Goal: Find specific page/section: Find specific page/section

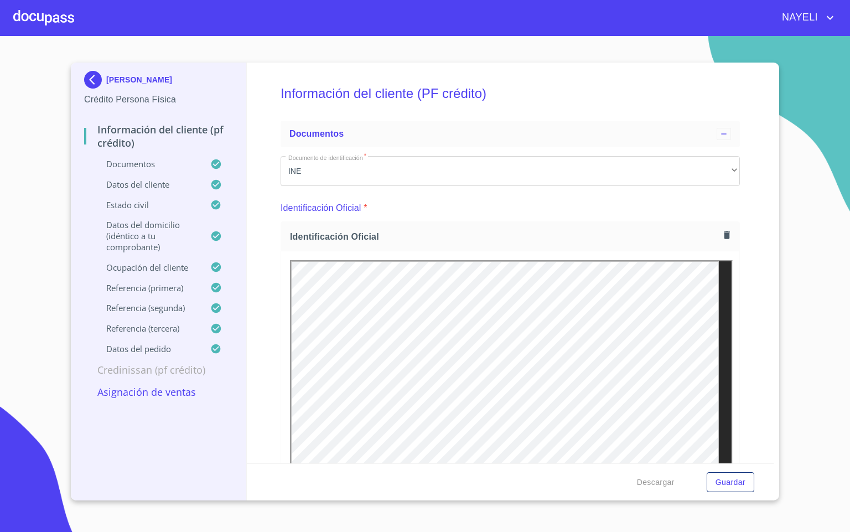
scroll to position [2572, 0]
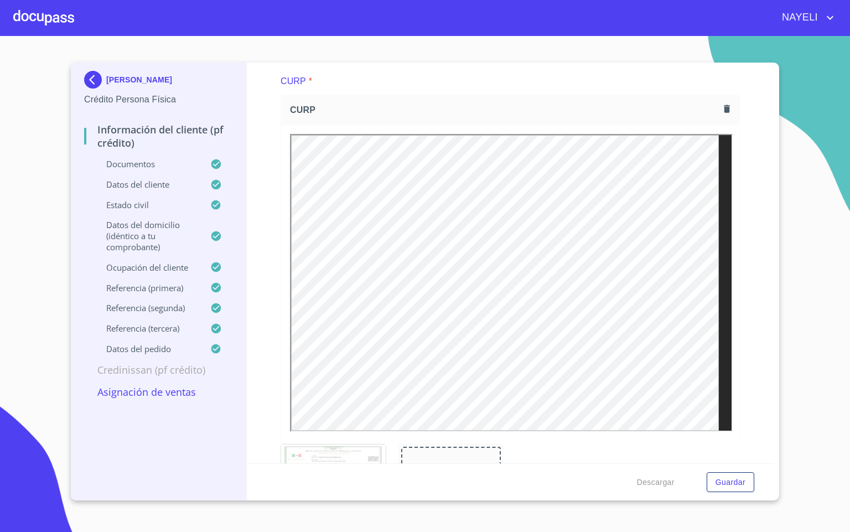
click at [58, 18] on div at bounding box center [43, 17] width 61 height 35
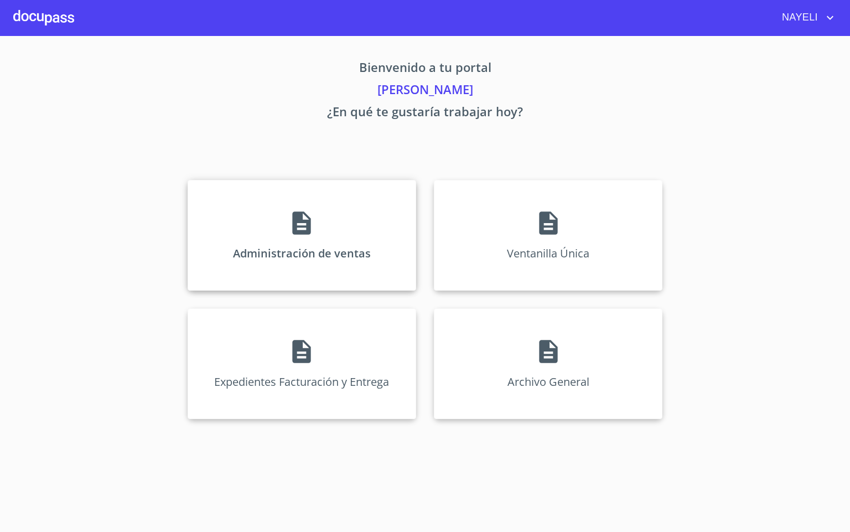
click at [304, 226] on icon at bounding box center [302, 223] width 28 height 28
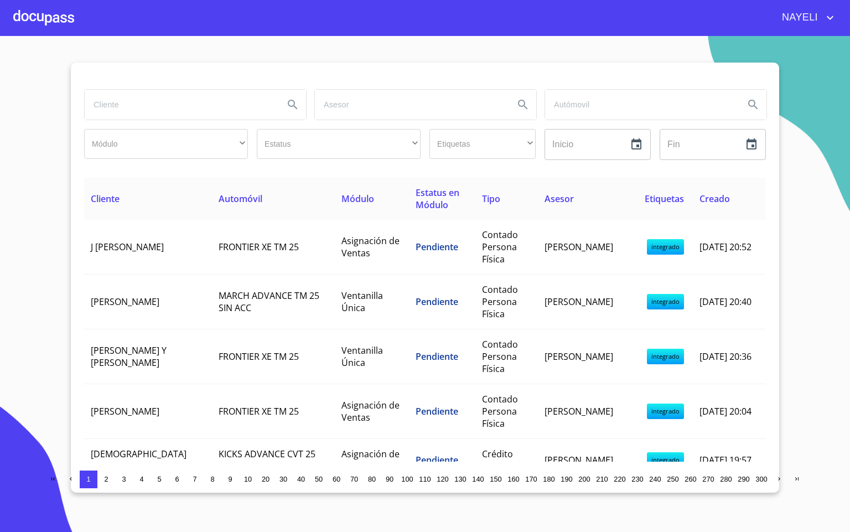
click at [196, 107] on input "search" at bounding box center [180, 105] width 190 height 30
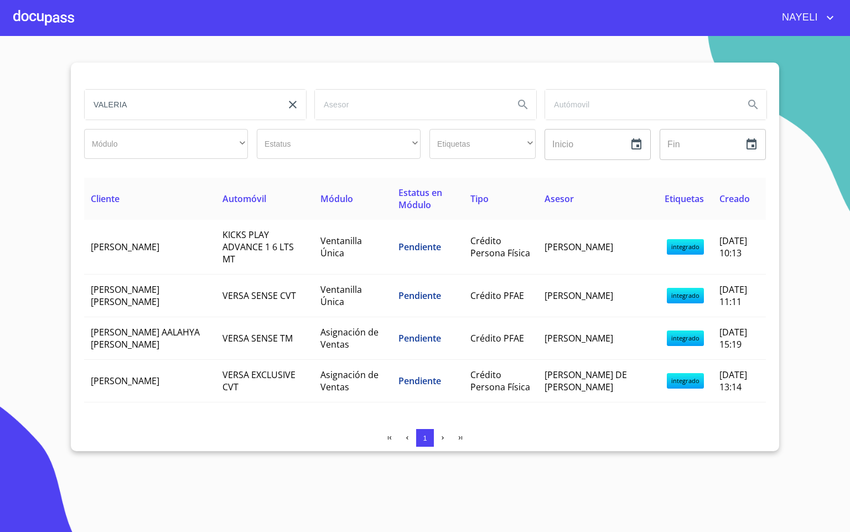
drag, startPoint x: 128, startPoint y: 100, endPoint x: 106, endPoint y: 100, distance: 22.1
click at [106, 100] on input "VALERIA" at bounding box center [180, 105] width 190 height 30
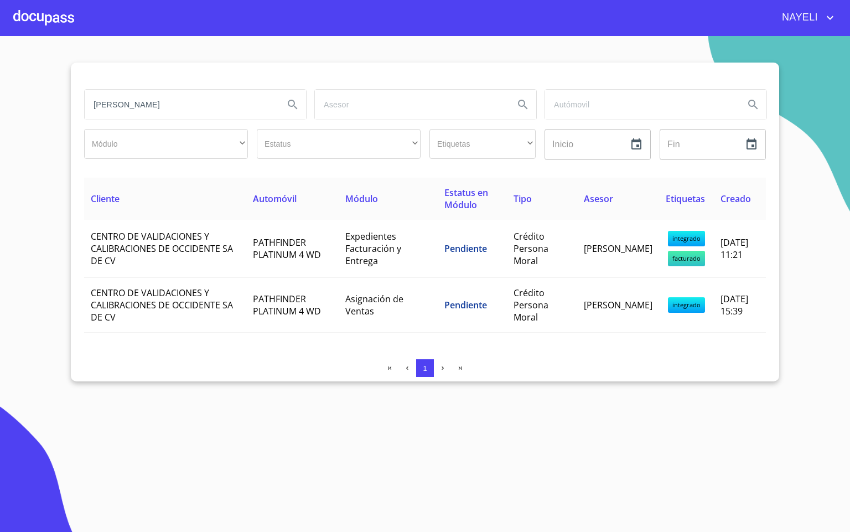
type input "[PERSON_NAME]"
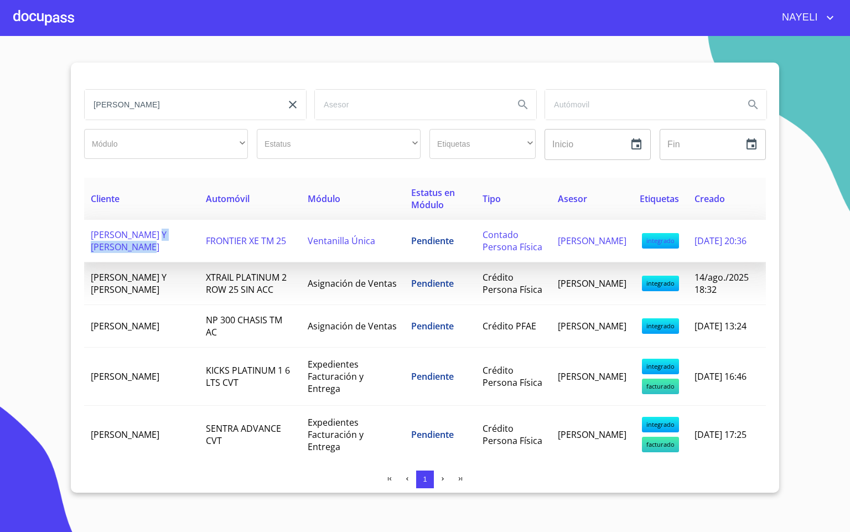
click at [166, 243] on td "[PERSON_NAME] Y [PERSON_NAME]" at bounding box center [141, 241] width 115 height 43
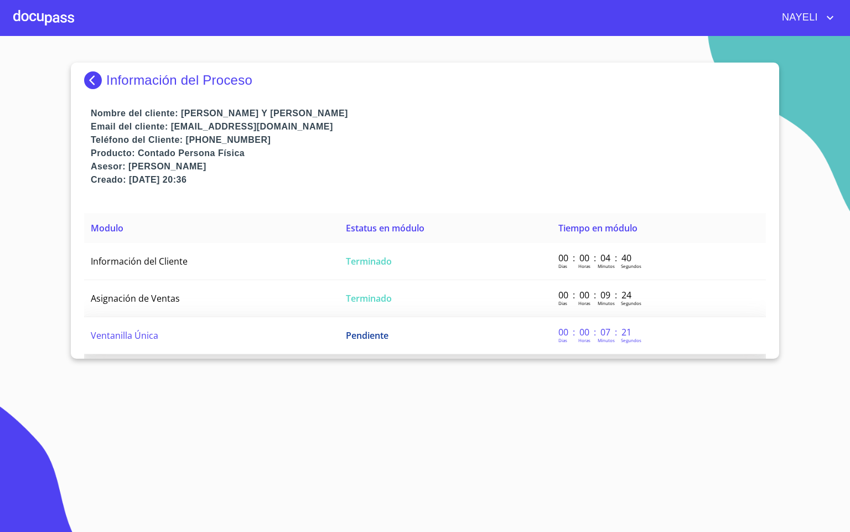
click at [190, 331] on td "Ventanilla Única" at bounding box center [211, 335] width 255 height 37
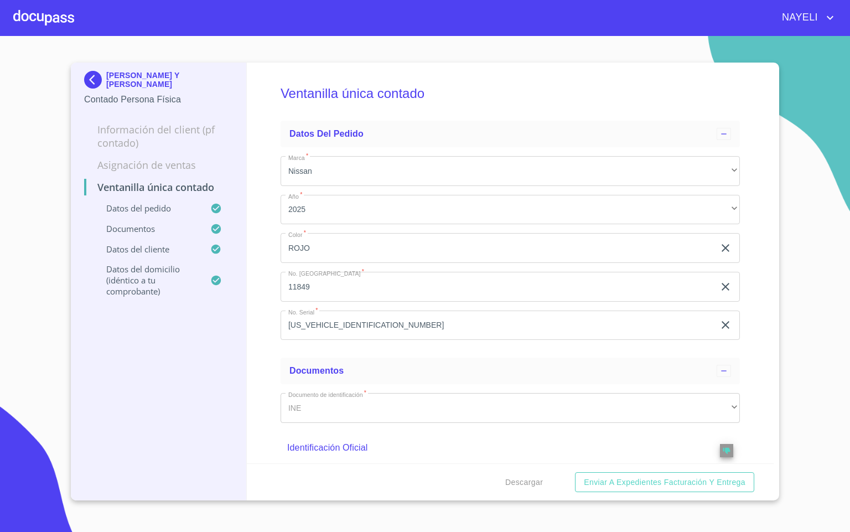
click at [269, 289] on div "Ventanilla única contado Datos del pedido Marca   * Nissan ​ Año   * 2025 ​ Col…" at bounding box center [510, 263] width 527 height 400
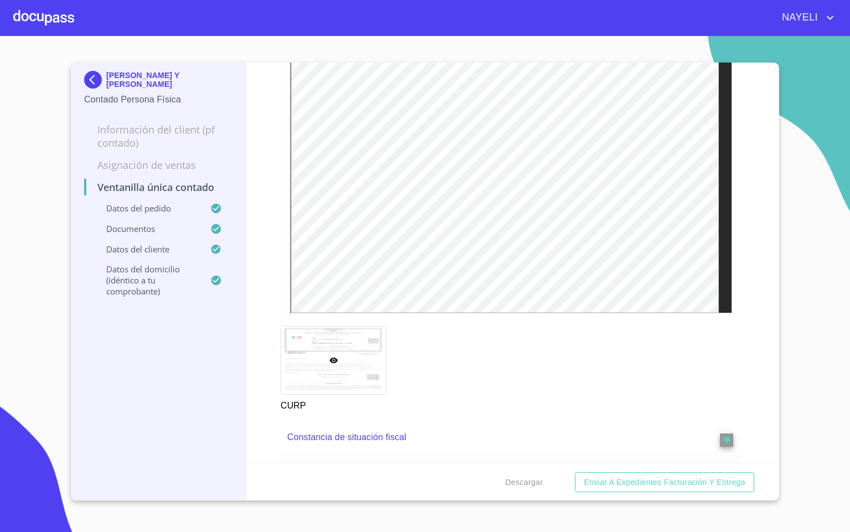
scroll to position [1452, 0]
click at [48, 17] on div at bounding box center [43, 17] width 61 height 35
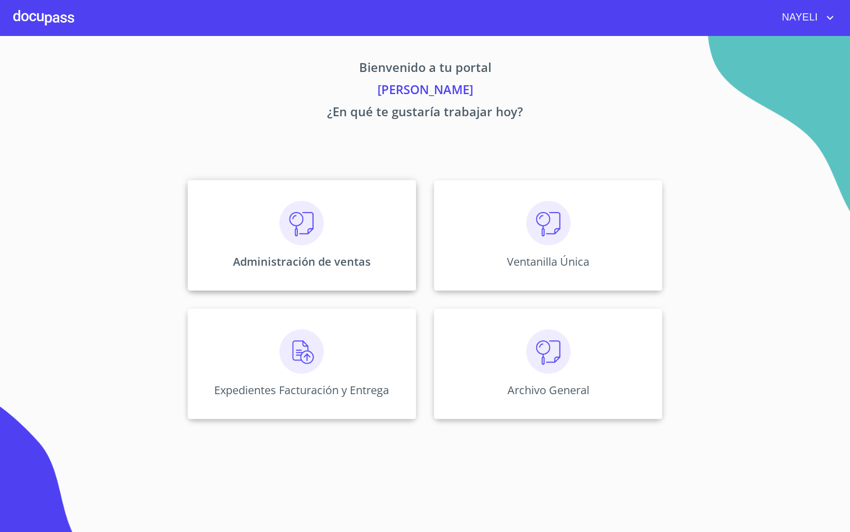
click at [339, 226] on div "Administración de ventas" at bounding box center [302, 235] width 228 height 111
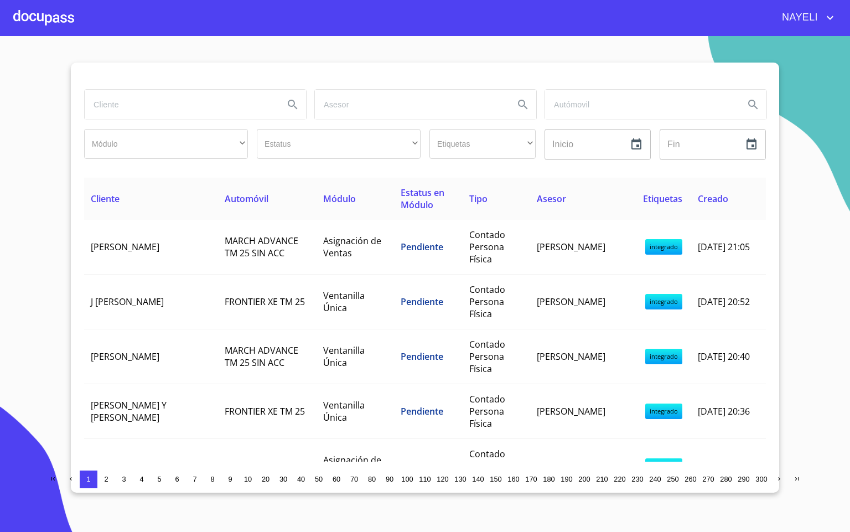
click at [212, 108] on input "search" at bounding box center [180, 105] width 190 height 30
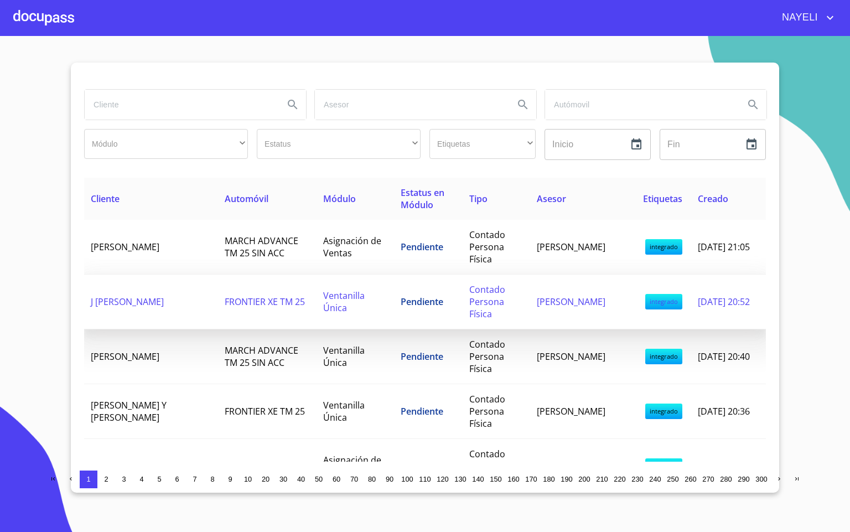
click at [199, 300] on td "J [PERSON_NAME]" at bounding box center [151, 301] width 134 height 55
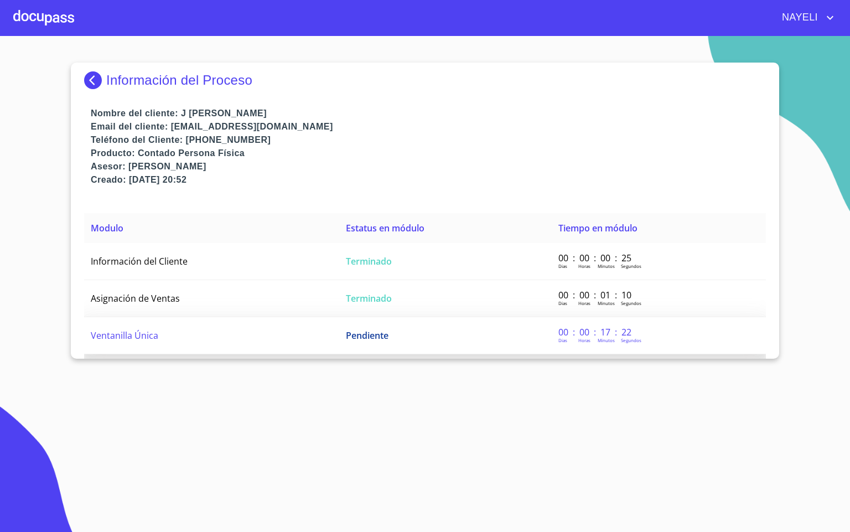
click at [201, 341] on td "Ventanilla Única" at bounding box center [211, 335] width 255 height 37
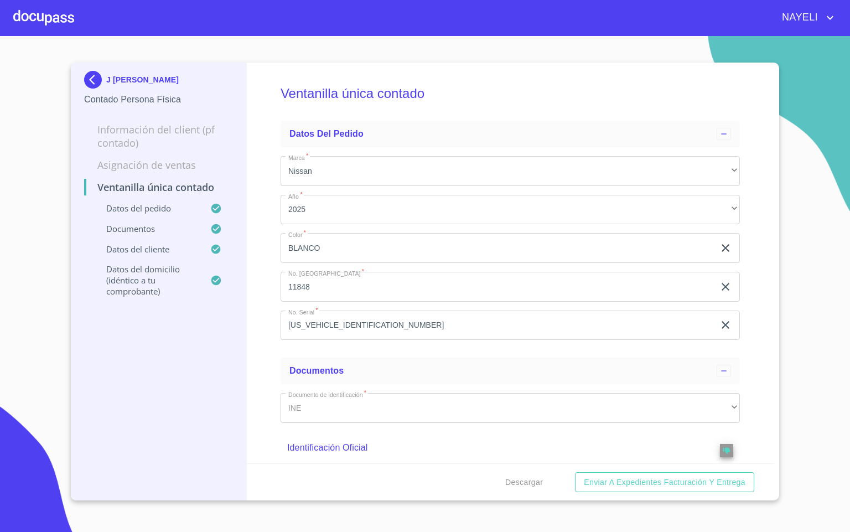
click at [743, 314] on div "Ventanilla única contado Datos del pedido Marca   * Nissan ​ Año   * 2025 ​ Col…" at bounding box center [510, 263] width 527 height 400
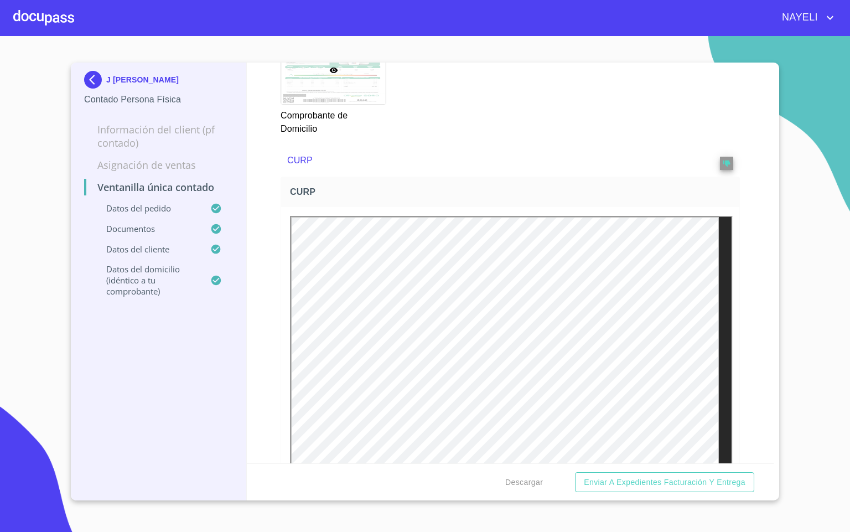
scroll to position [1327, 0]
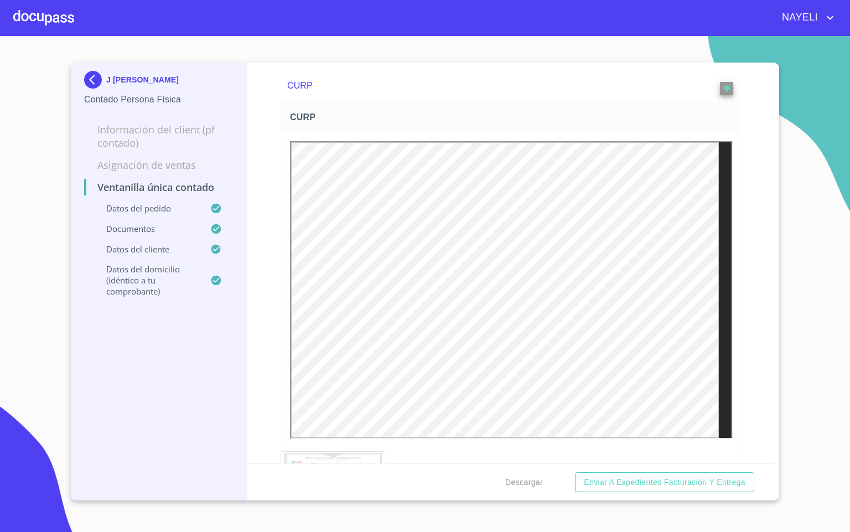
click at [748, 347] on div "Ventanilla única contado Datos del pedido Marca   * Nissan ​ Año   * 2025 ​ Col…" at bounding box center [510, 263] width 527 height 400
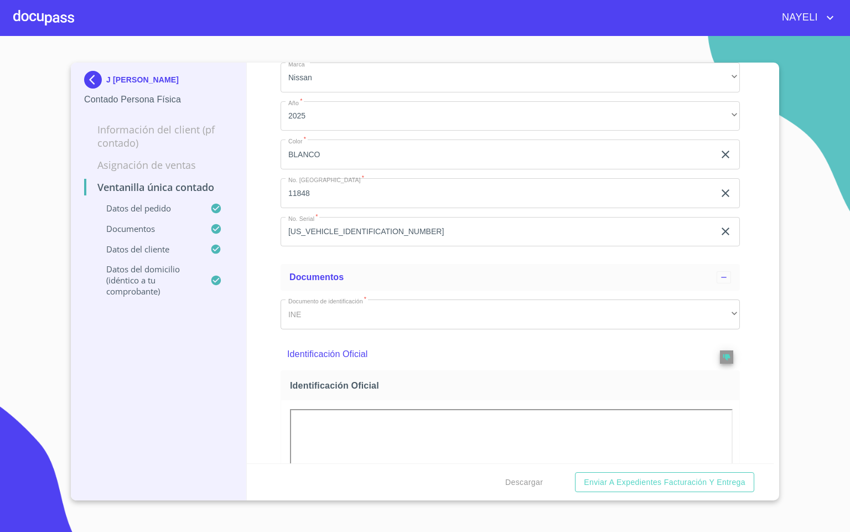
scroll to position [0, 0]
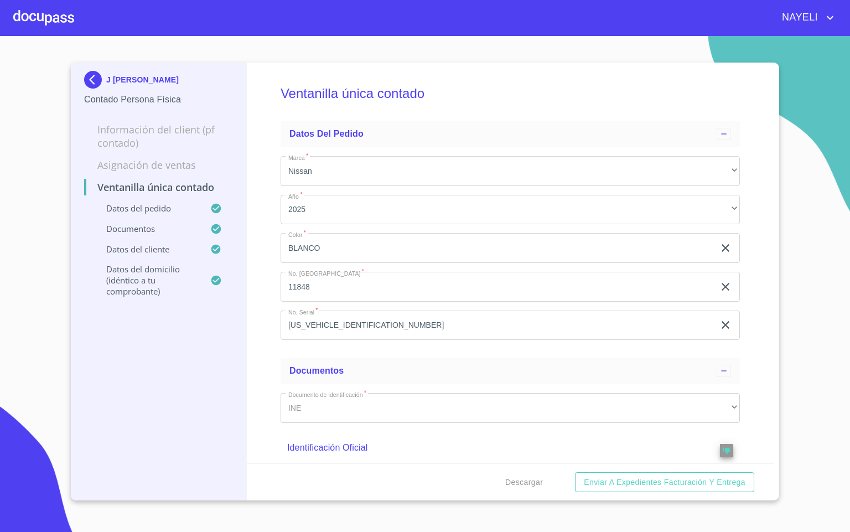
click at [93, 74] on img at bounding box center [95, 80] width 22 height 18
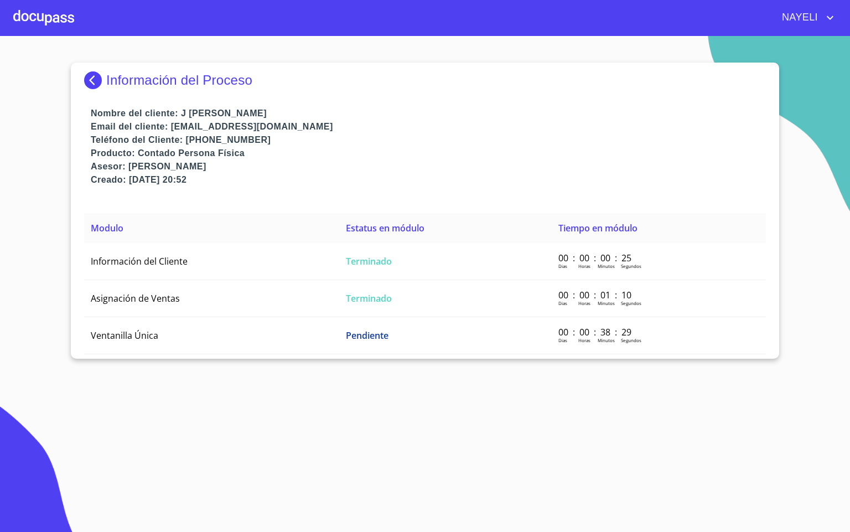
click at [593, 123] on p "Email del cliente: [EMAIL_ADDRESS][DOMAIN_NAME]" at bounding box center [428, 126] width 675 height 13
click at [48, 22] on div at bounding box center [43, 17] width 61 height 35
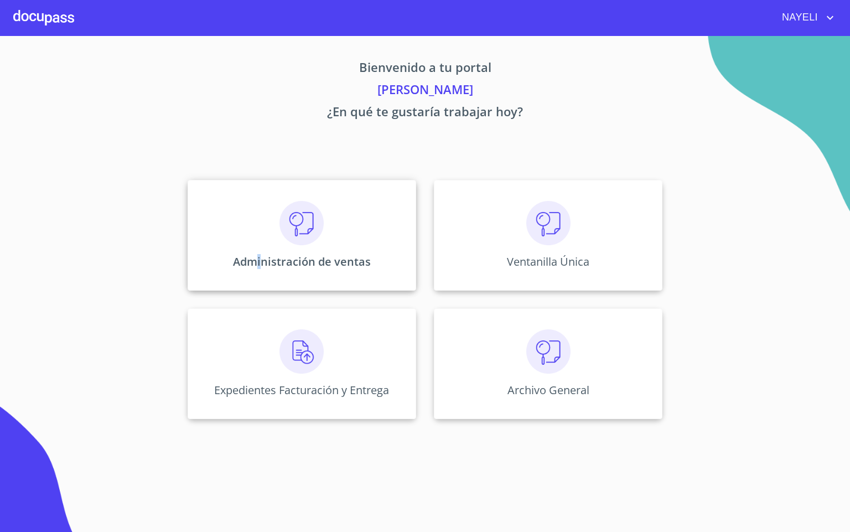
click at [261, 244] on div "Administración de ventas" at bounding box center [302, 235] width 228 height 111
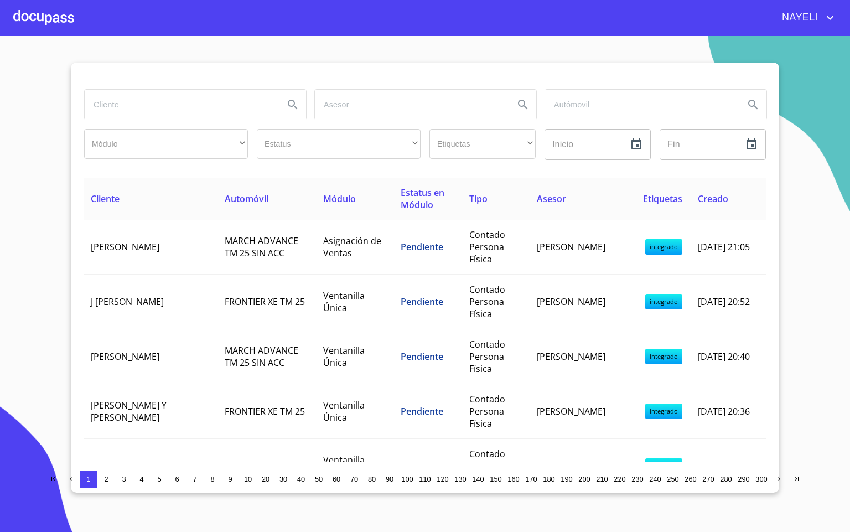
click at [127, 101] on input "search" at bounding box center [180, 105] width 190 height 30
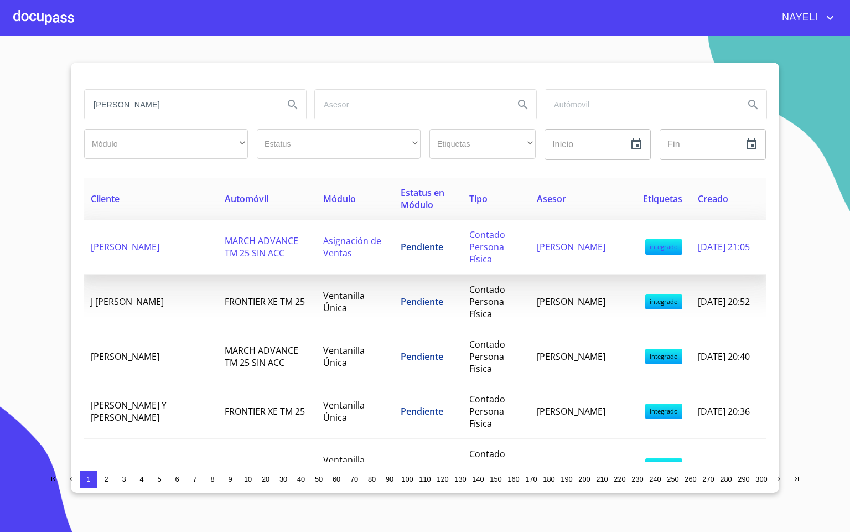
type input "[PERSON_NAME]"
click at [176, 248] on td "[PERSON_NAME]" at bounding box center [151, 247] width 134 height 55
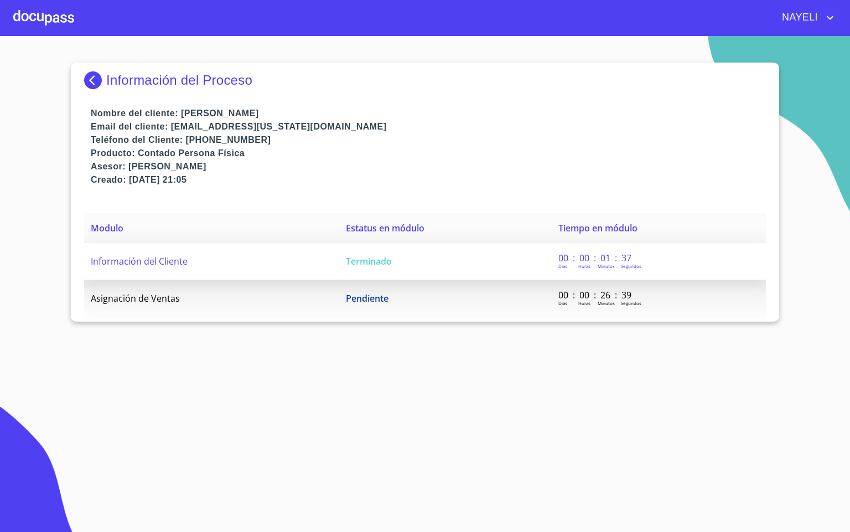
click at [248, 264] on td "Información del Cliente" at bounding box center [211, 261] width 255 height 37
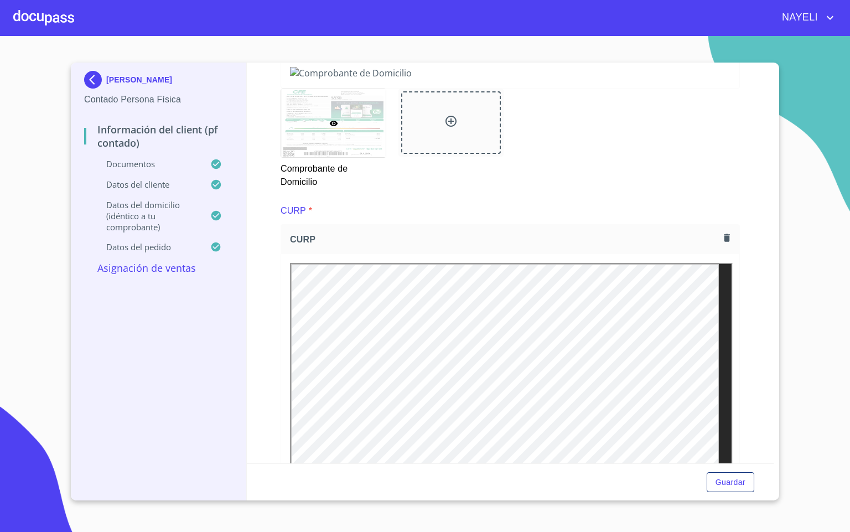
scroll to position [664, 0]
click at [91, 80] on img at bounding box center [95, 80] width 22 height 18
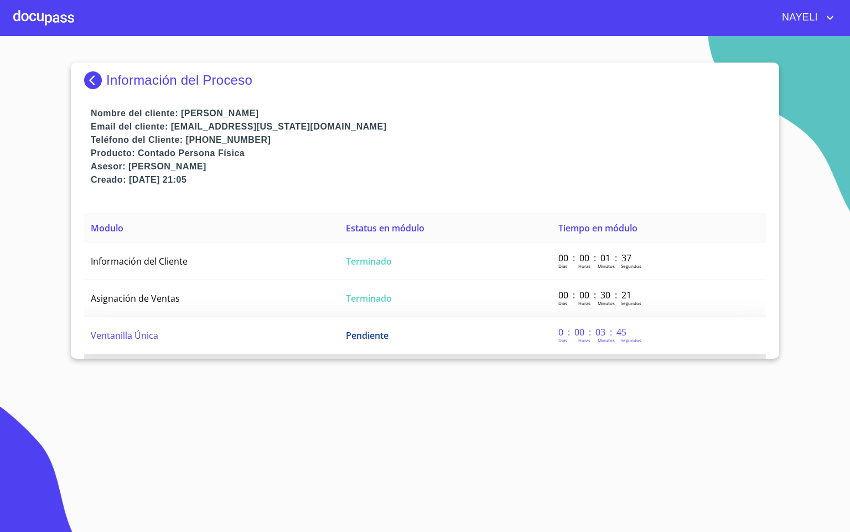
click at [127, 324] on td "Ventanilla Única" at bounding box center [211, 335] width 255 height 37
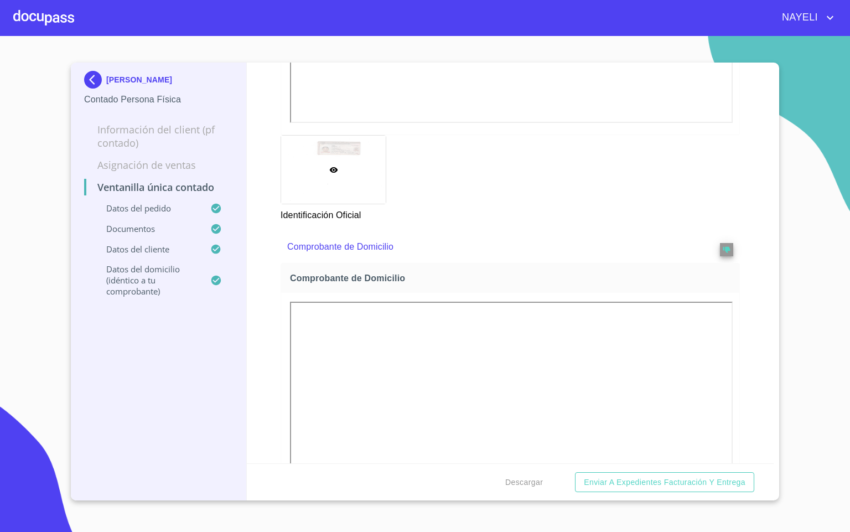
scroll to position [773, 0]
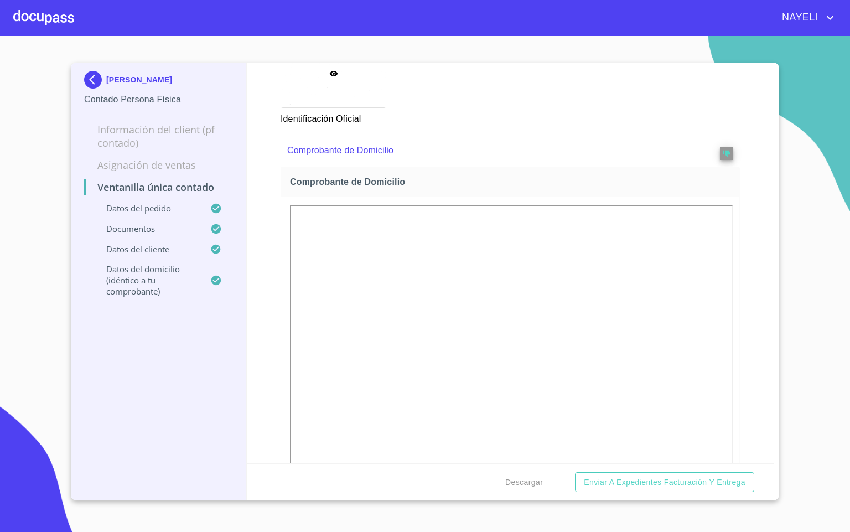
click at [20, 15] on div at bounding box center [43, 17] width 61 height 35
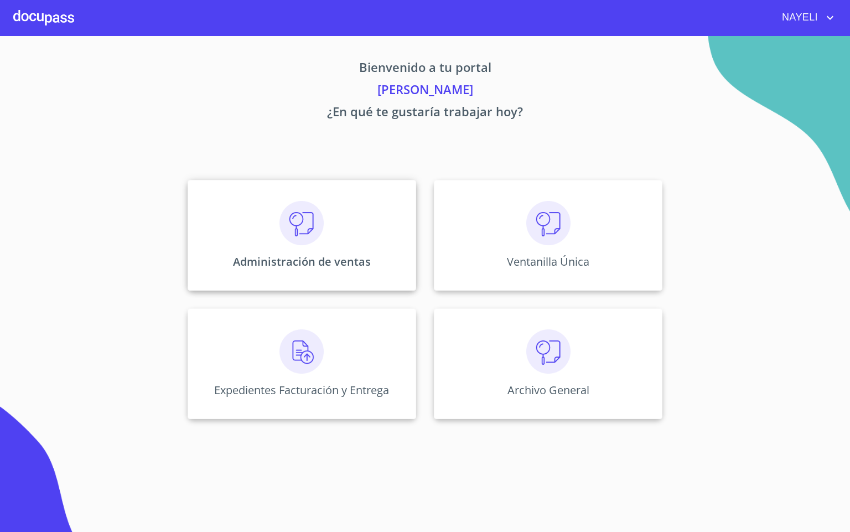
click at [313, 256] on p "Administración de ventas" at bounding box center [302, 261] width 138 height 15
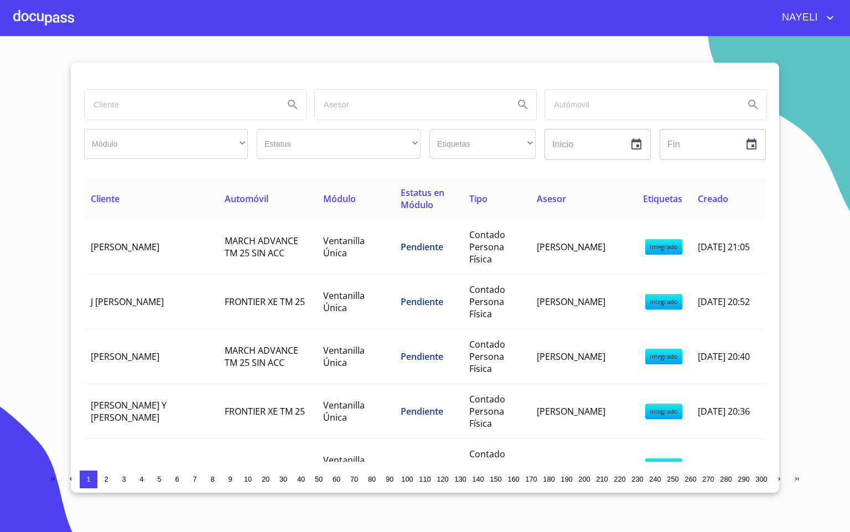
click at [113, 108] on input "search" at bounding box center [180, 105] width 190 height 30
type input "OSCA"
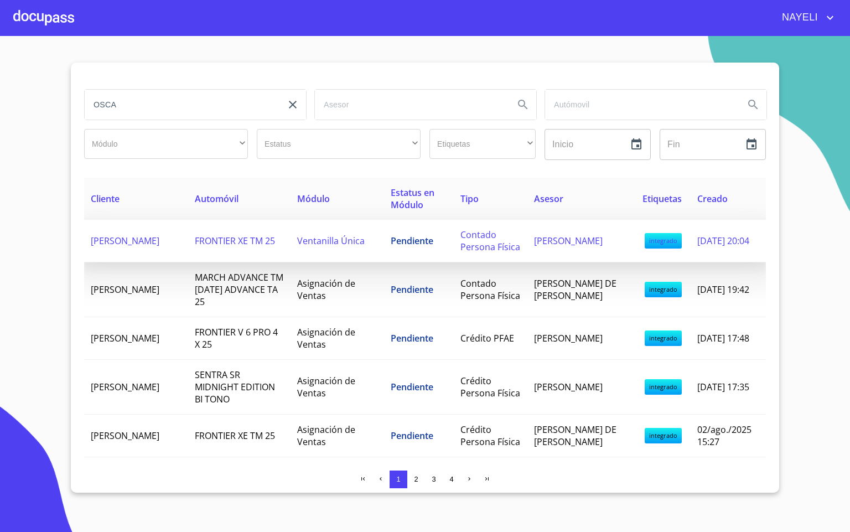
click at [114, 247] on span "[PERSON_NAME]" at bounding box center [125, 241] width 69 height 12
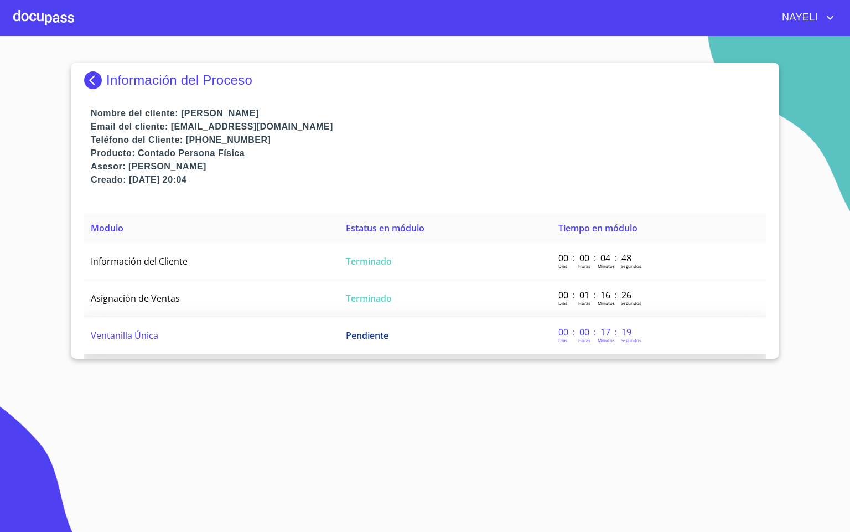
click at [197, 329] on td "Ventanilla Única" at bounding box center [211, 335] width 255 height 37
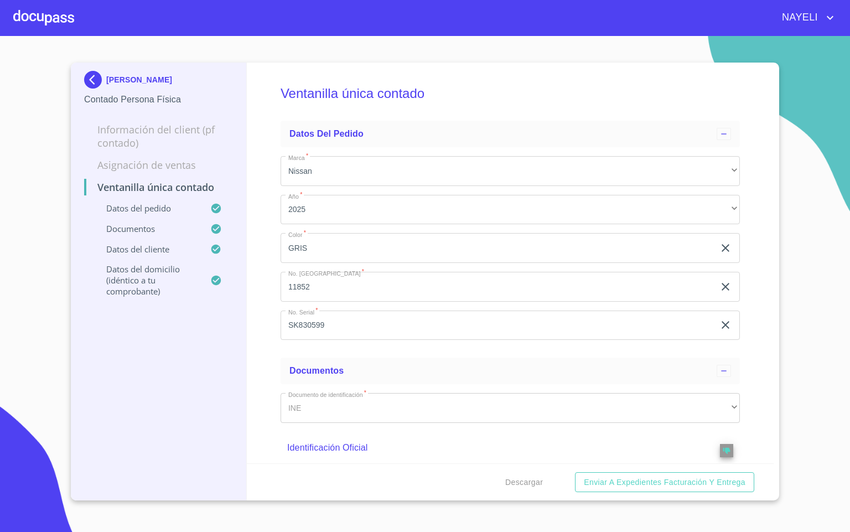
click at [263, 372] on div "Ventanilla única contado Datos del pedido Marca   * Nissan ​ Año   * 2025 ​ Col…" at bounding box center [510, 263] width 527 height 400
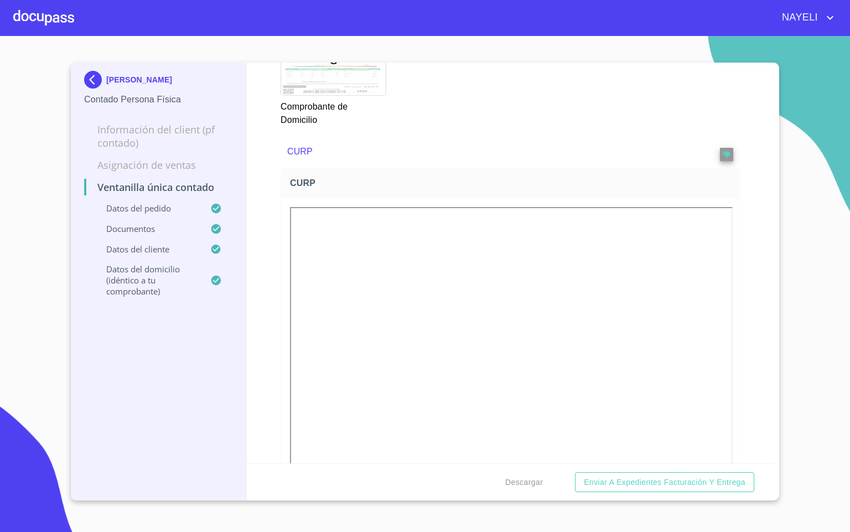
scroll to position [1245, 0]
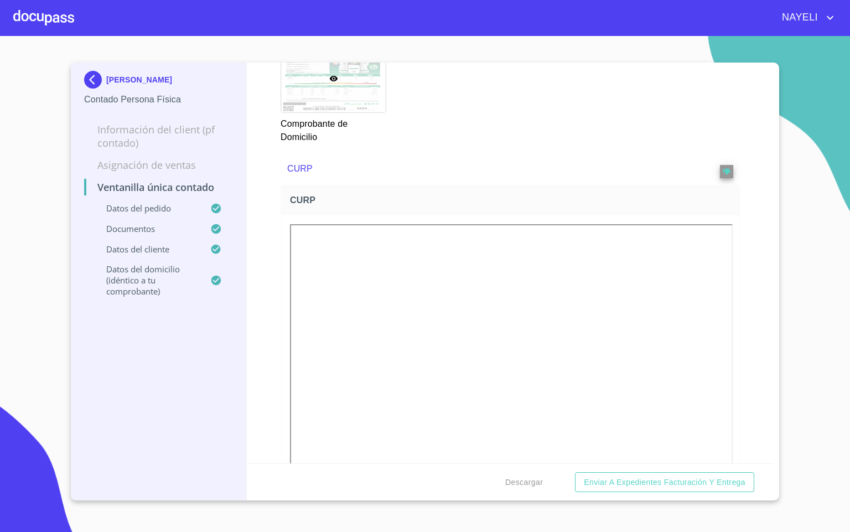
click at [49, 9] on div at bounding box center [43, 17] width 61 height 35
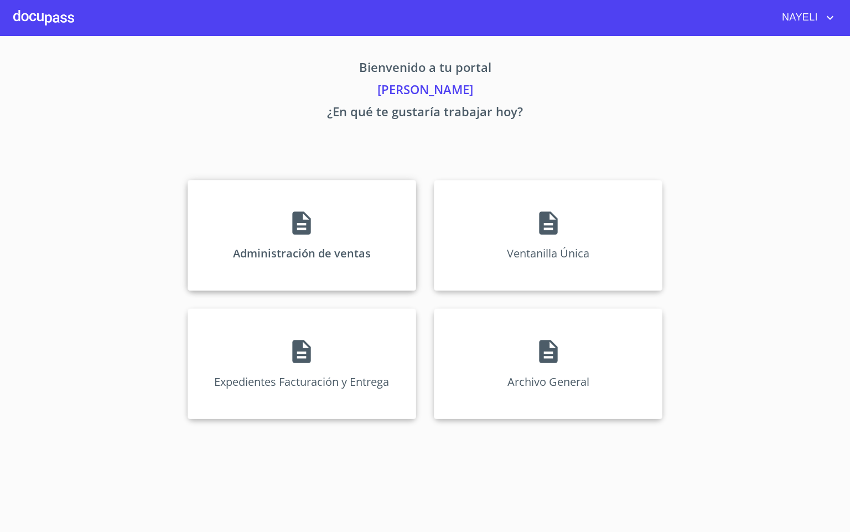
click at [258, 240] on div "Administración de ventas" at bounding box center [302, 235] width 228 height 111
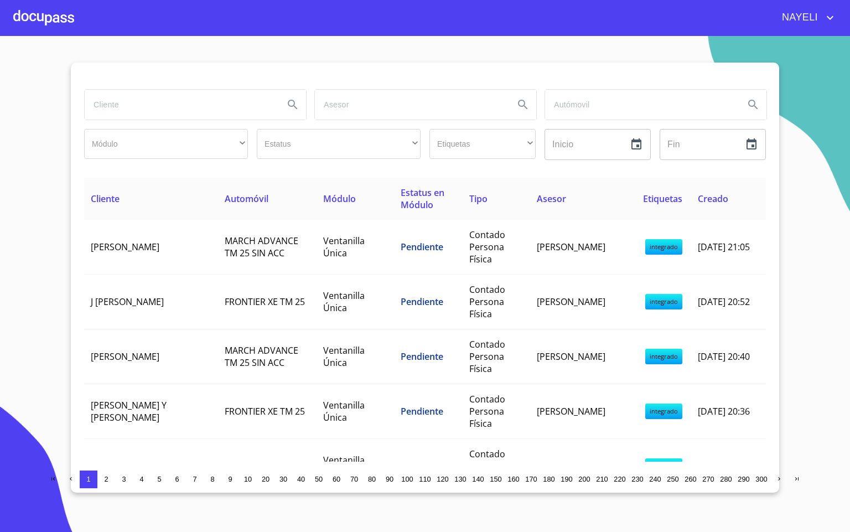
click at [193, 113] on input "search" at bounding box center [180, 105] width 190 height 30
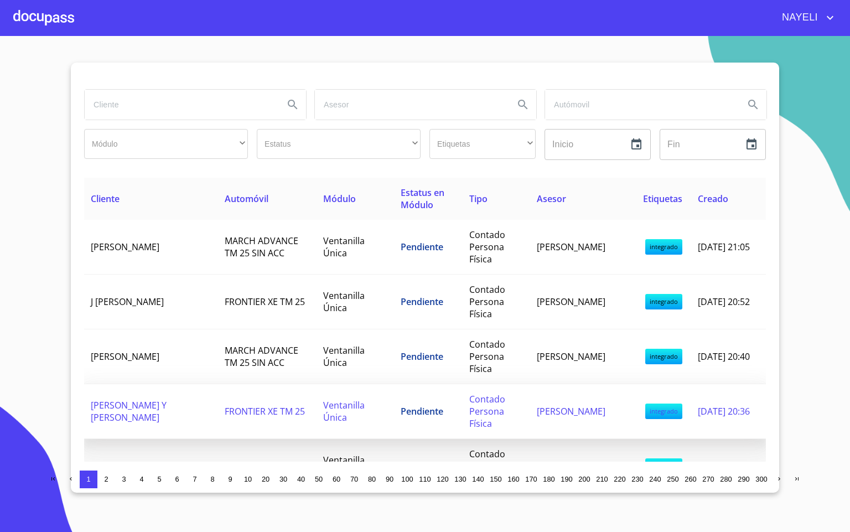
click at [137, 407] on td "[PERSON_NAME] Y [PERSON_NAME]" at bounding box center [151, 411] width 134 height 55
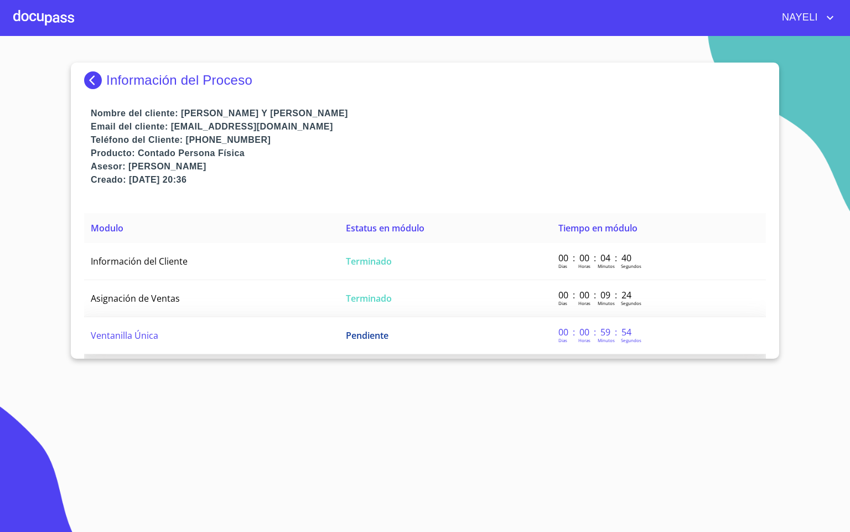
click at [212, 335] on td "Ventanilla Única" at bounding box center [211, 335] width 255 height 37
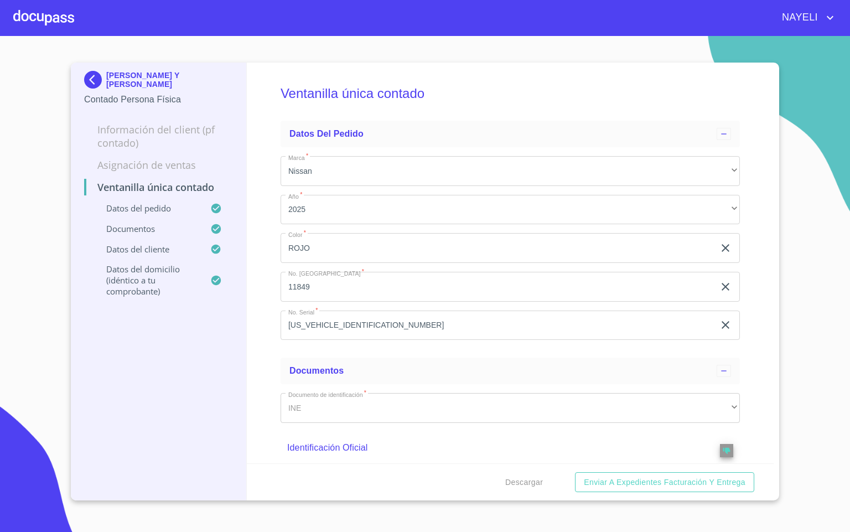
click at [265, 370] on div "Ventanilla única contado Datos del pedido Marca   * Nissan ​ Año   * 2025 ​ Col…" at bounding box center [510, 263] width 527 height 400
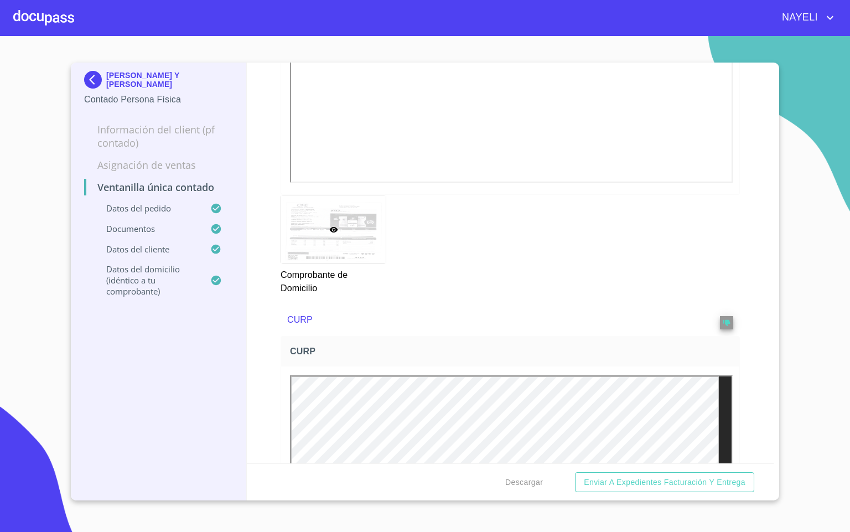
scroll to position [1079, 0]
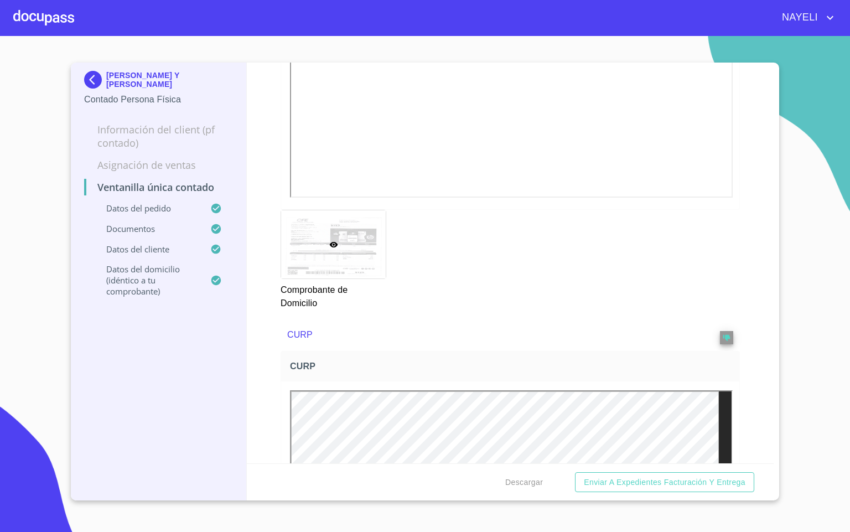
click at [58, 20] on div at bounding box center [43, 17] width 61 height 35
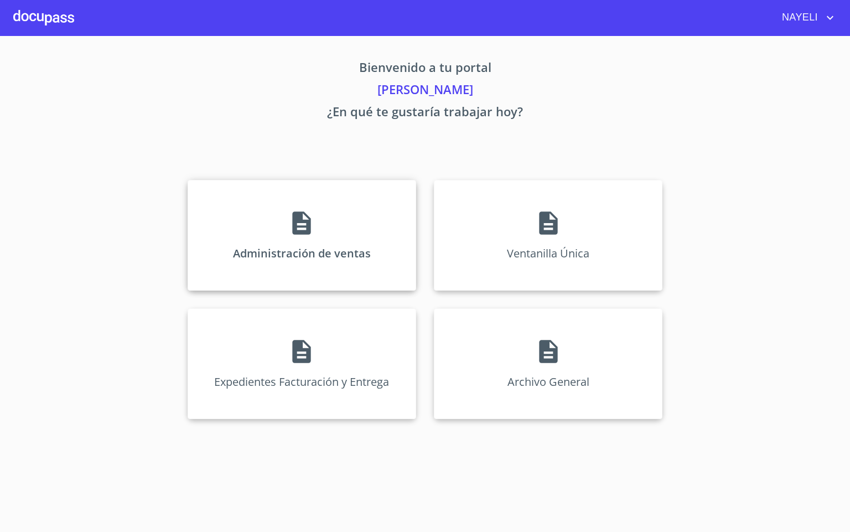
click at [273, 243] on div "Administración de ventas" at bounding box center [302, 235] width 228 height 111
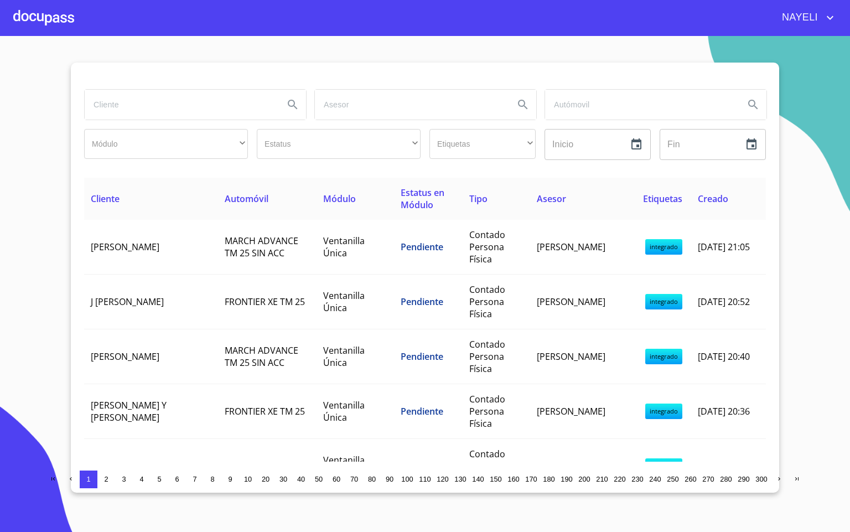
click at [155, 108] on input "search" at bounding box center [180, 105] width 190 height 30
type input "[PERSON_NAME]"
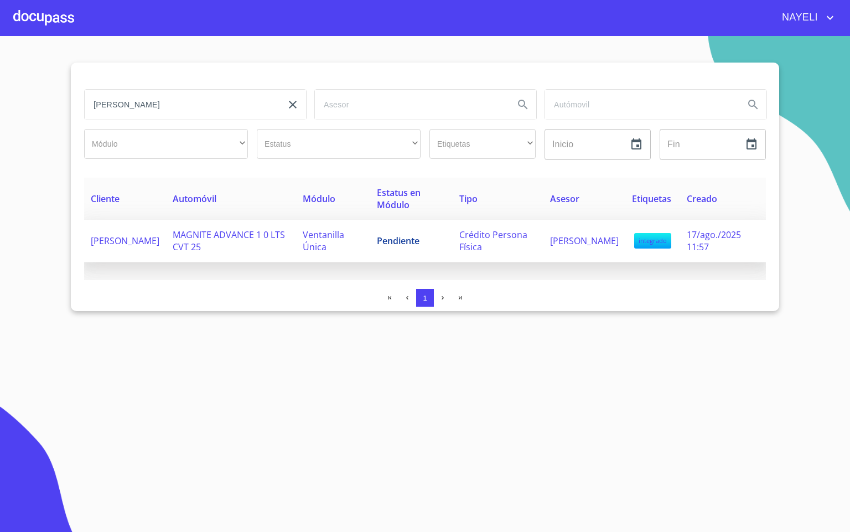
click at [142, 243] on span "[PERSON_NAME]" at bounding box center [125, 241] width 69 height 12
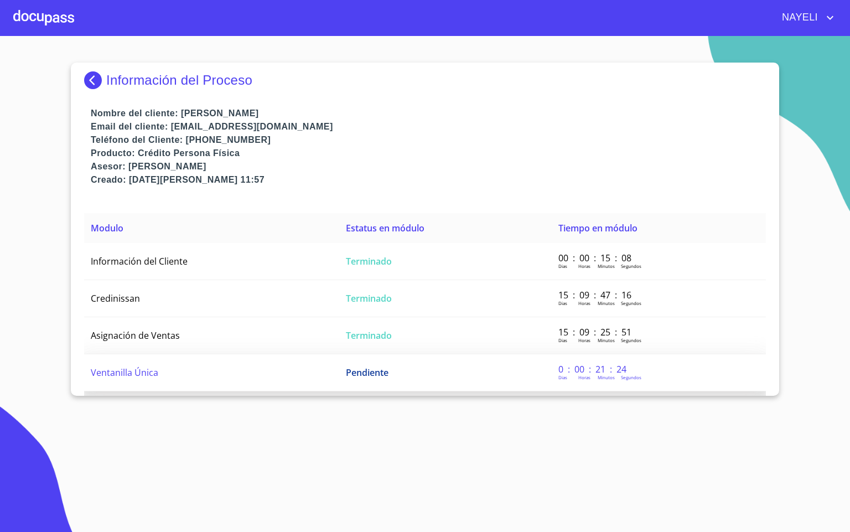
click at [212, 374] on td "Ventanilla Única" at bounding box center [211, 372] width 255 height 37
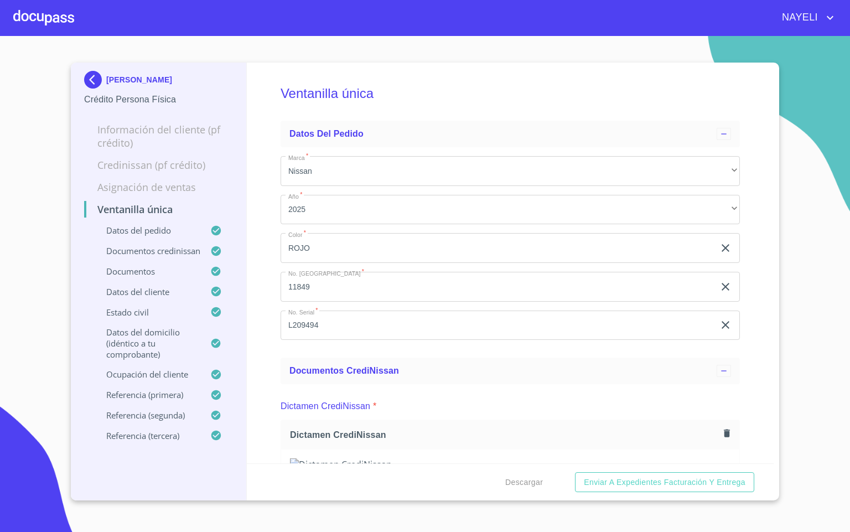
click at [95, 76] on img at bounding box center [95, 80] width 22 height 18
